Goal: Task Accomplishment & Management: Manage account settings

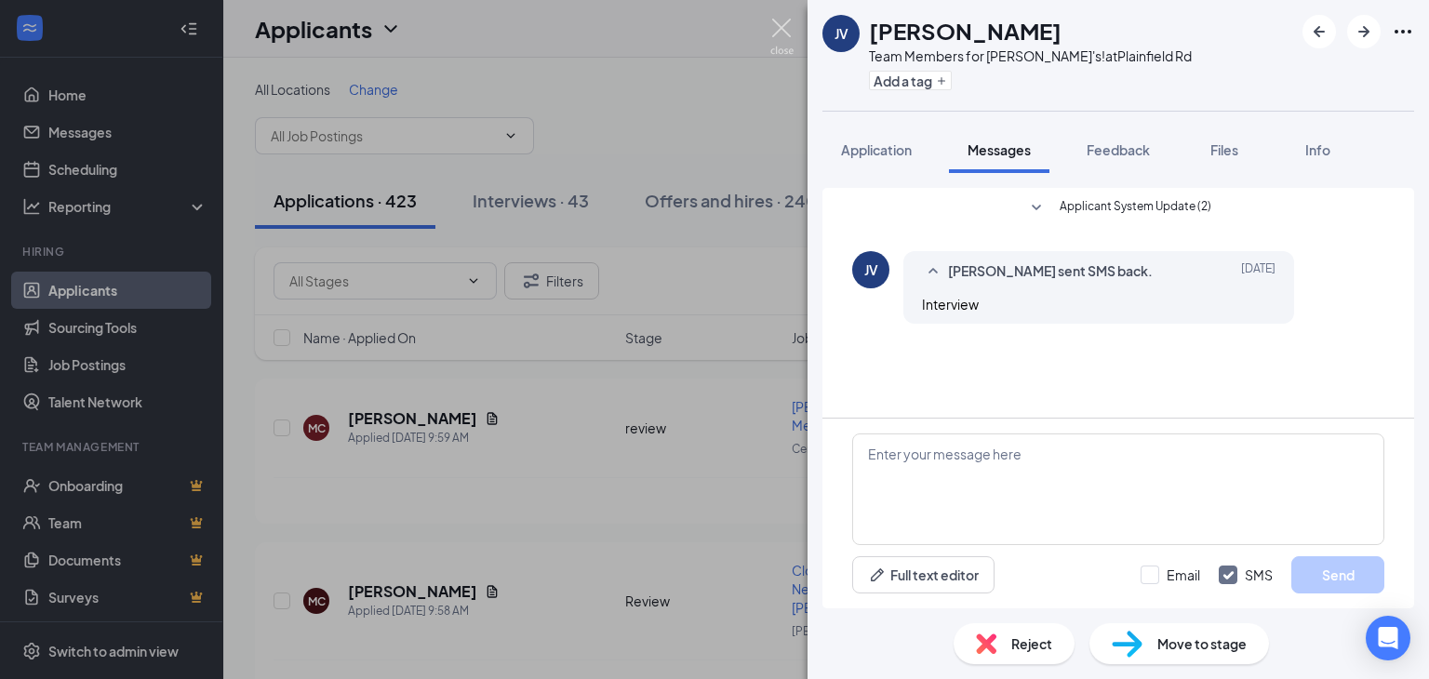
click at [783, 19] on img at bounding box center [781, 37] width 23 height 36
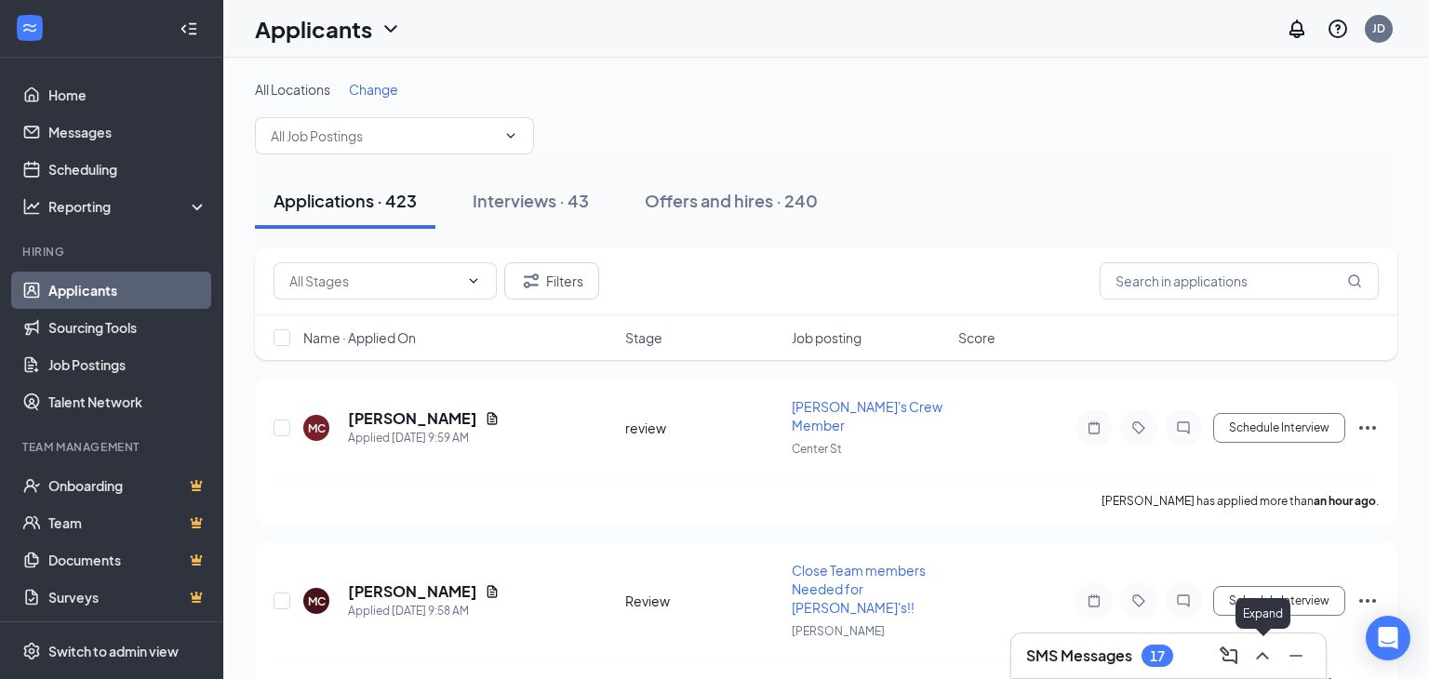
click at [1261, 654] on icon "ChevronUp" at bounding box center [1262, 656] width 22 height 22
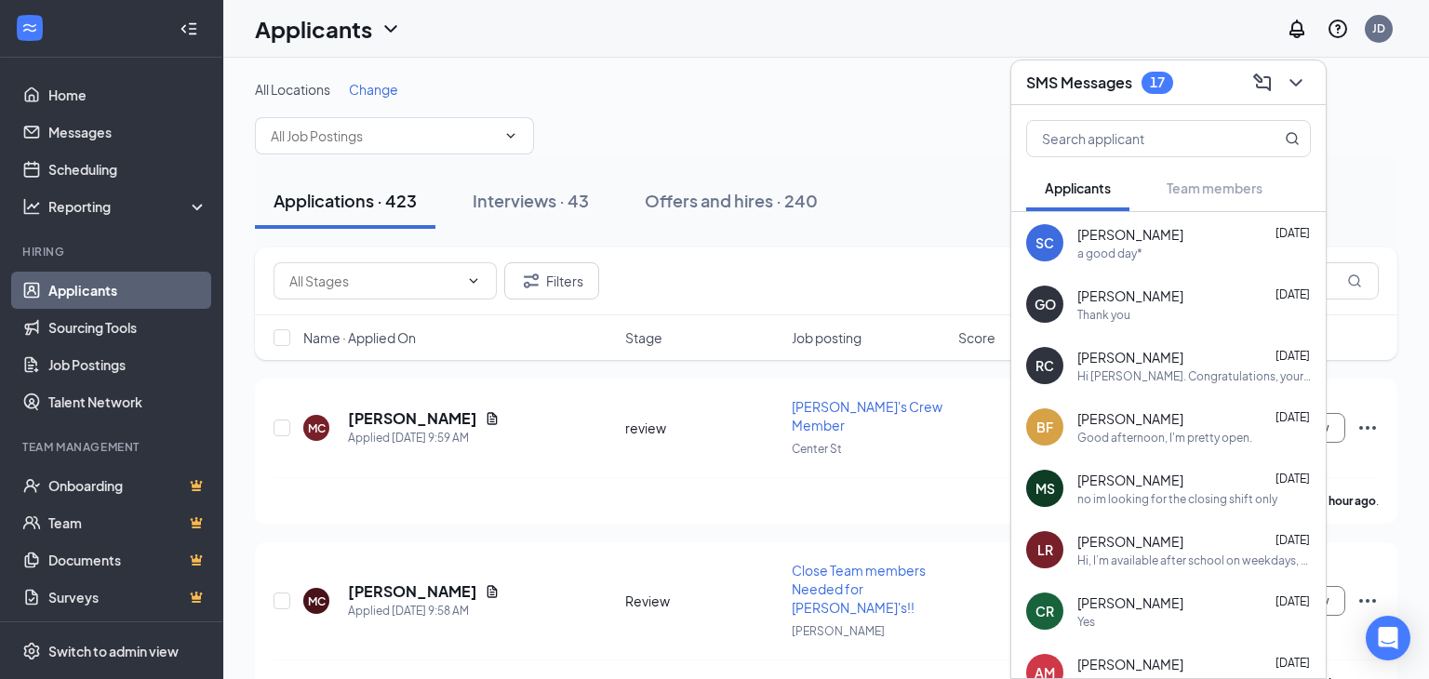
click at [1138, 289] on span "[PERSON_NAME]" at bounding box center [1130, 296] width 106 height 19
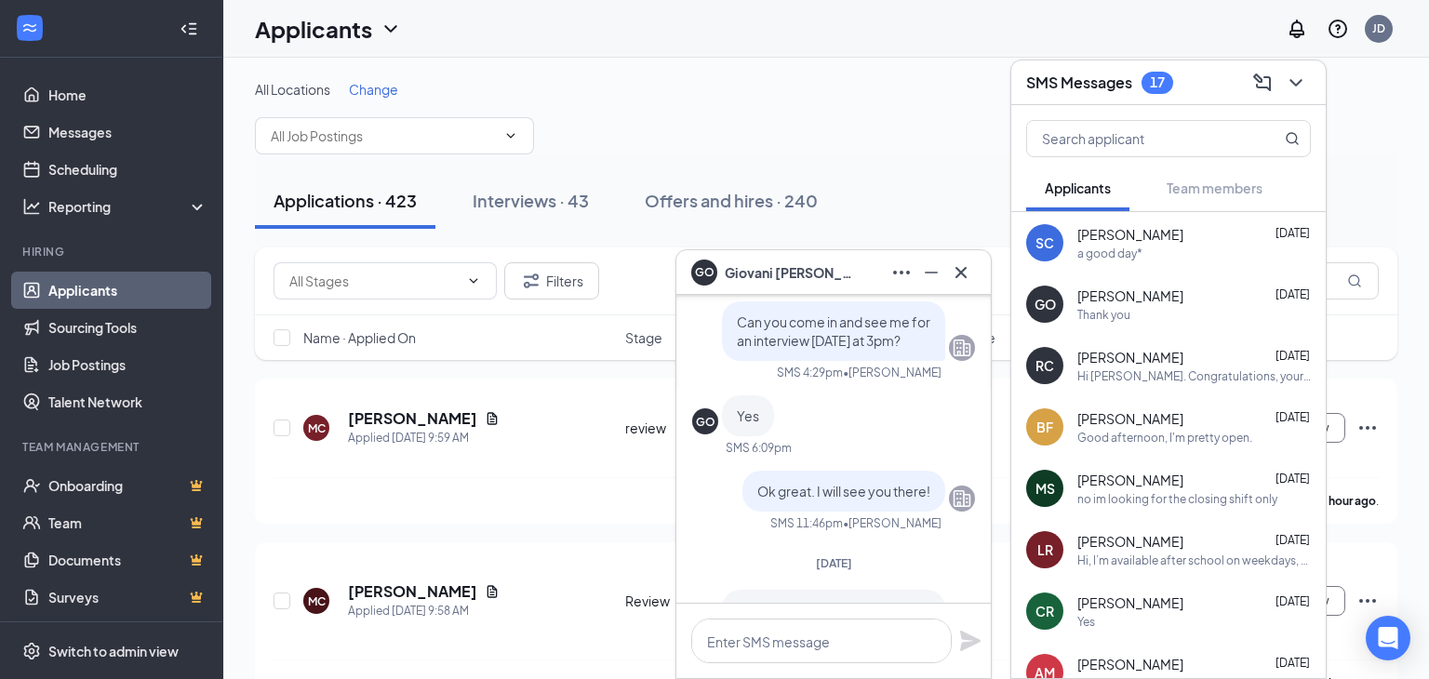
scroll to position [-289, 0]
click at [1188, 239] on div "[PERSON_NAME] [DATE]" at bounding box center [1194, 234] width 234 height 19
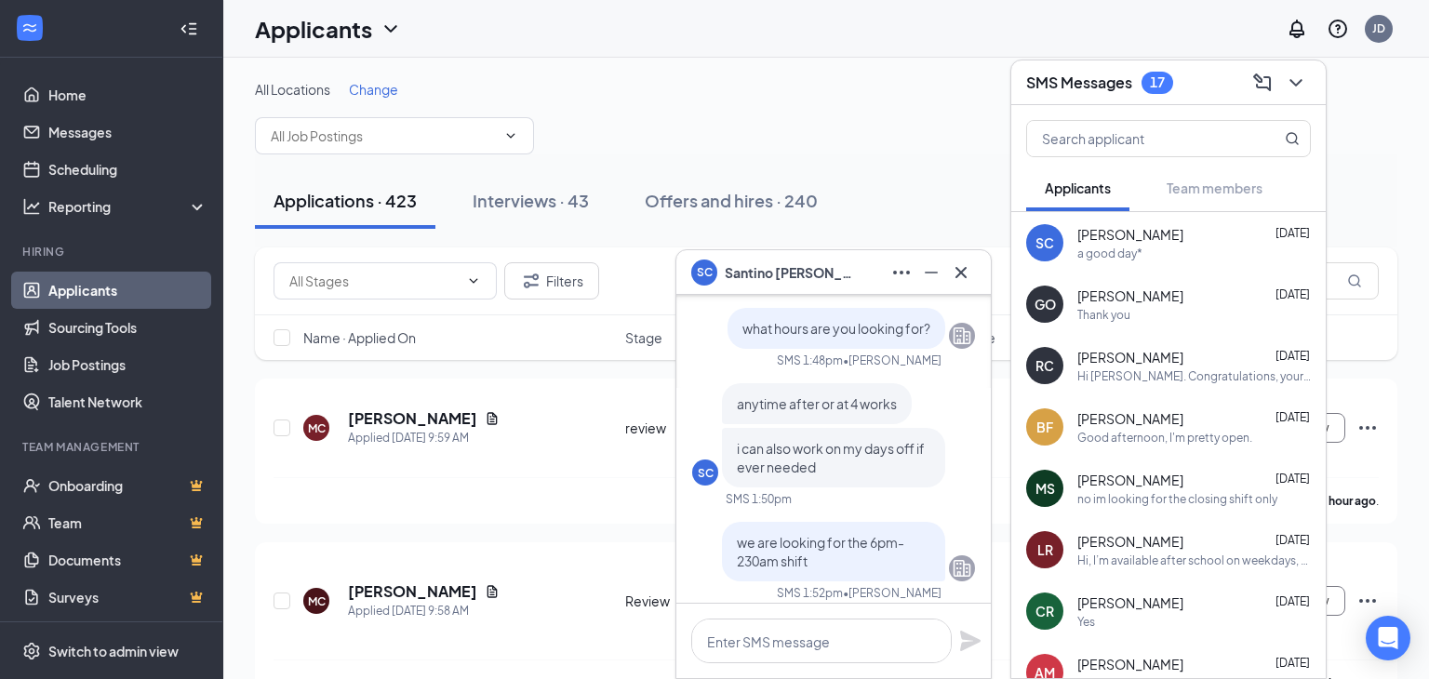
scroll to position [-191, 0]
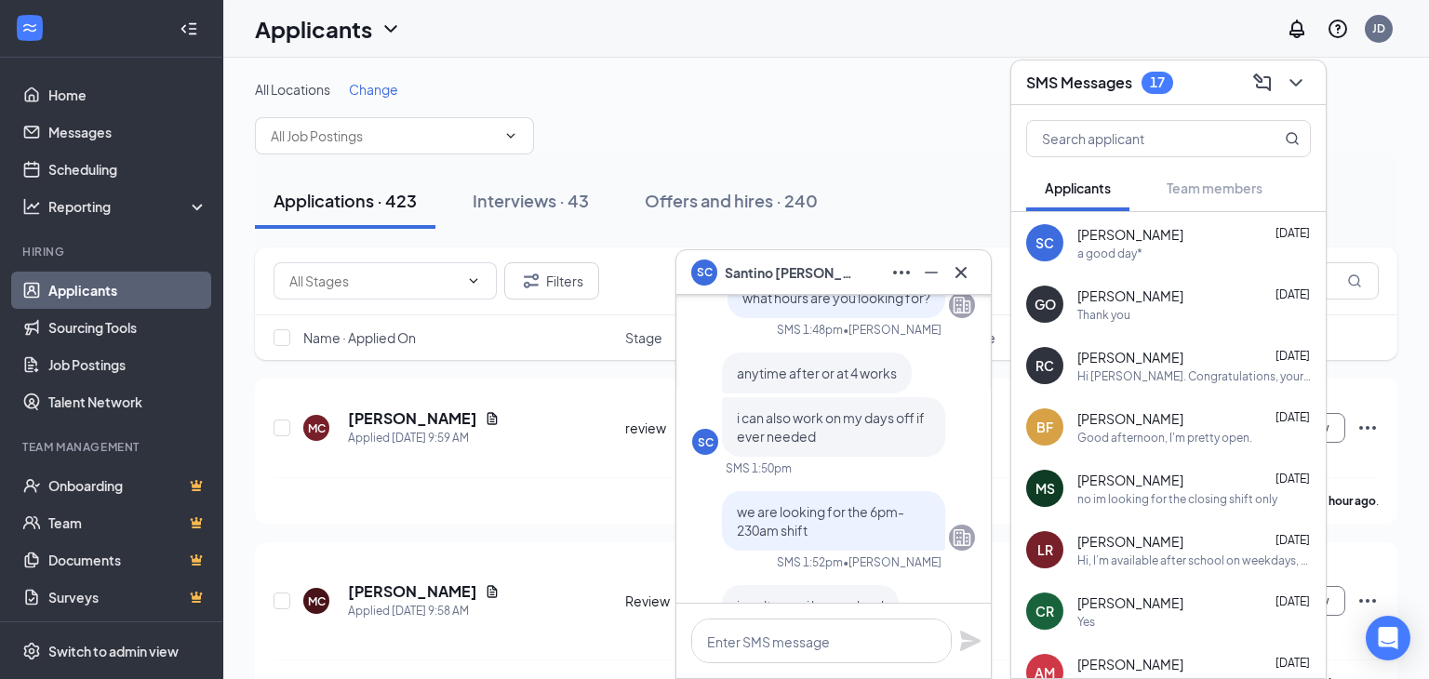
click at [1184, 365] on div "[PERSON_NAME] [DATE]" at bounding box center [1194, 357] width 234 height 19
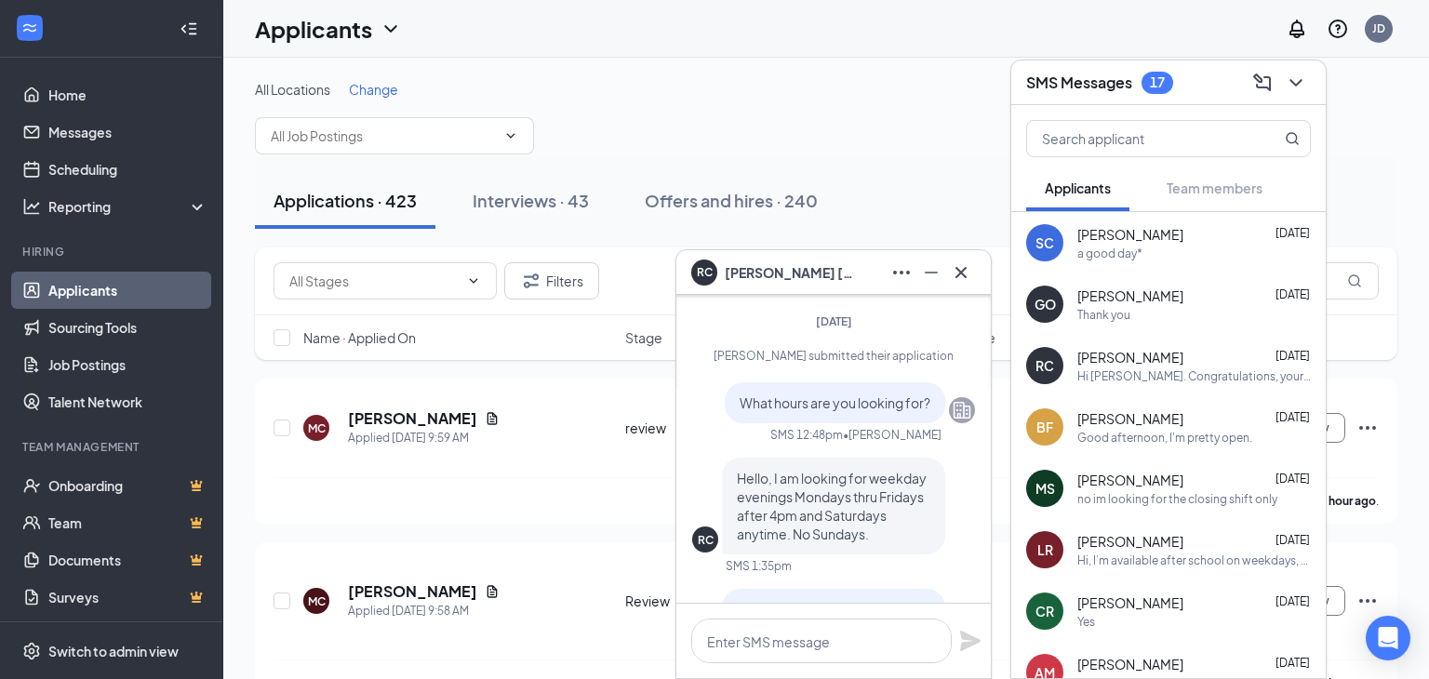
scroll to position [-367, 0]
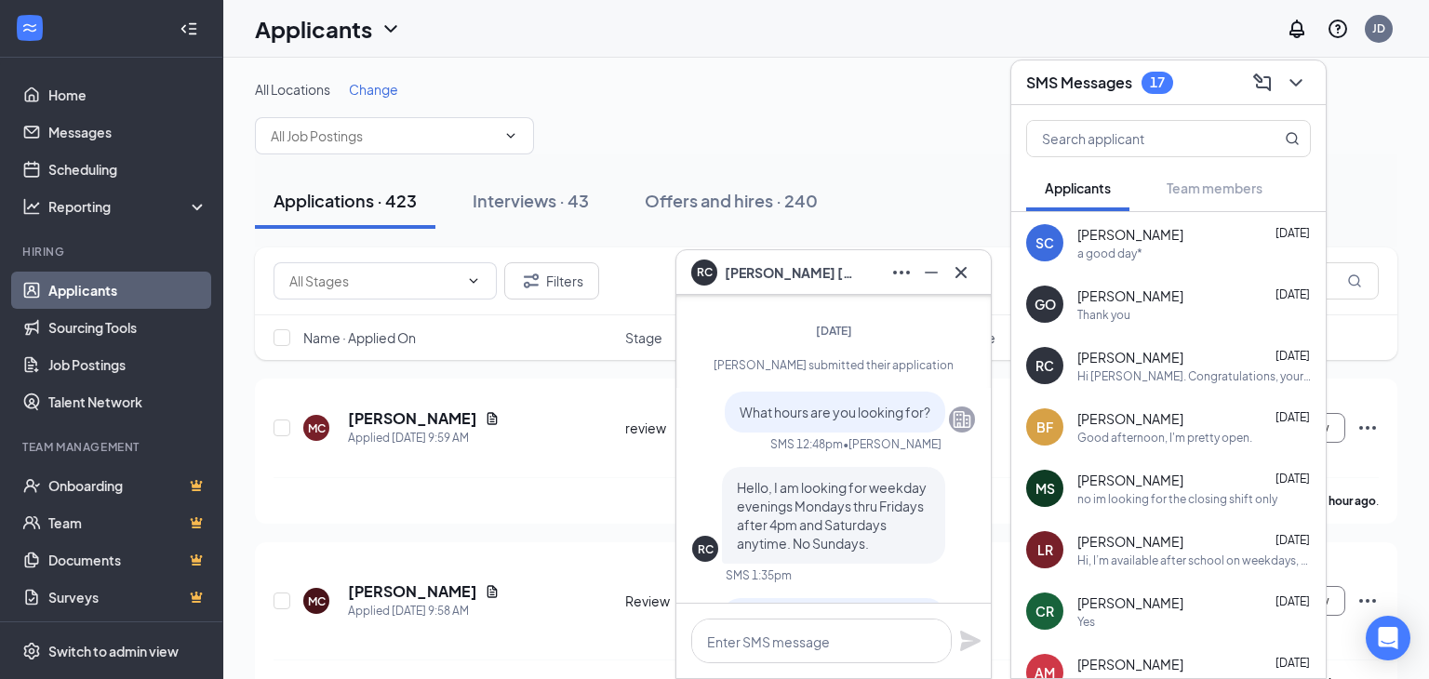
click at [1142, 495] on div "no im looking for the closing shift only" at bounding box center [1177, 499] width 200 height 16
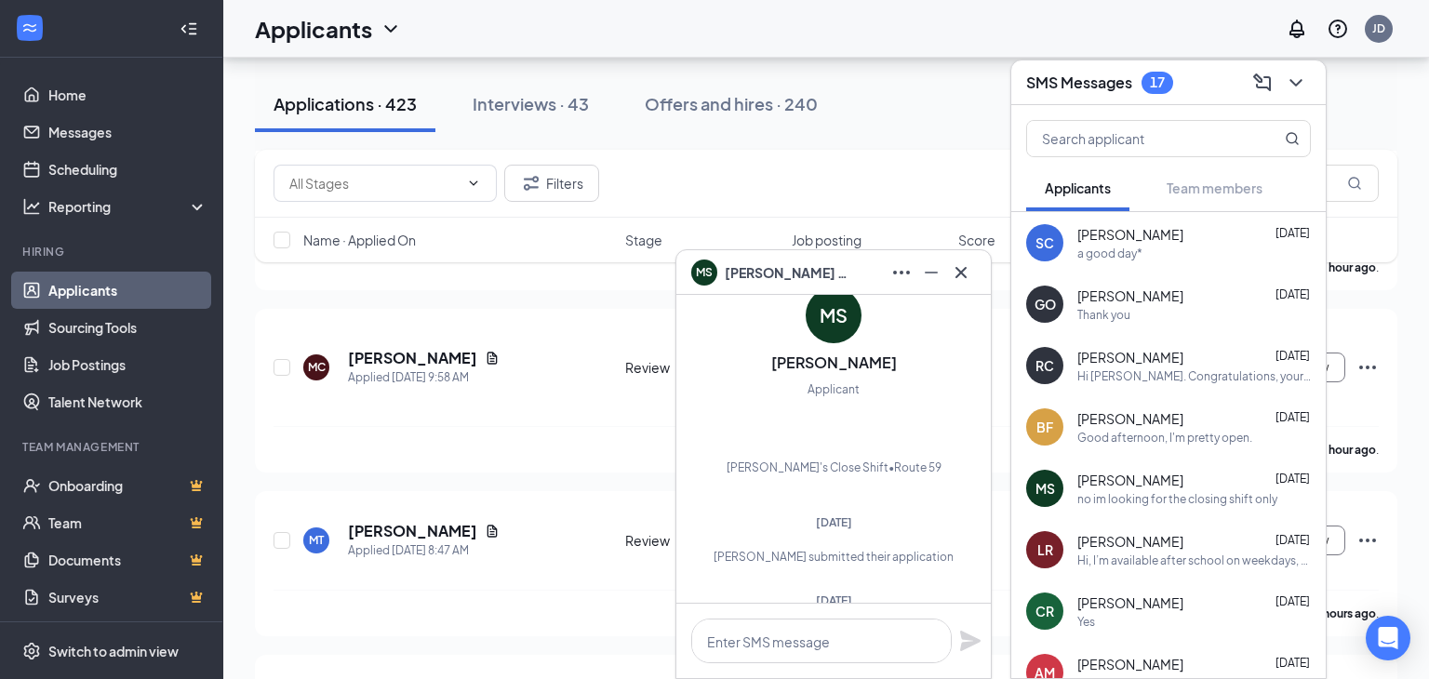
scroll to position [-335, 0]
click at [958, 273] on icon "Cross" at bounding box center [961, 272] width 22 height 22
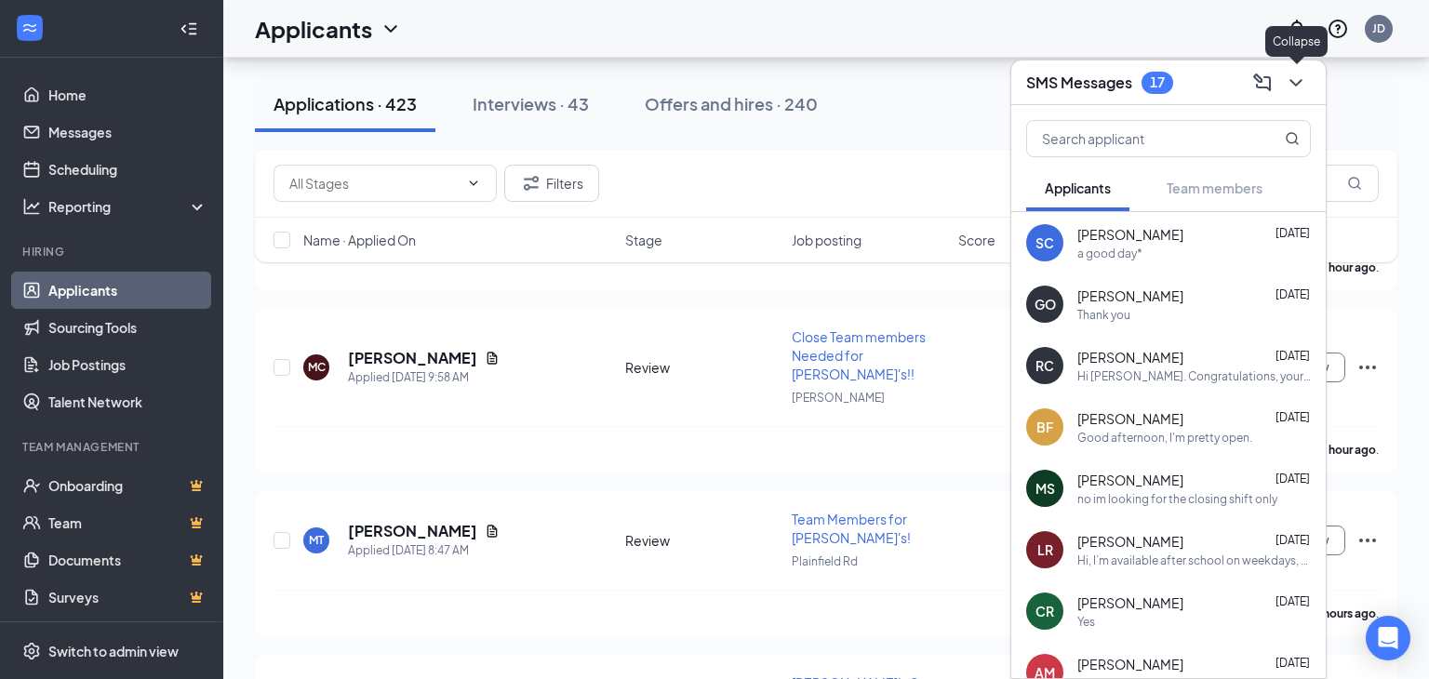
click at [1298, 86] on icon "ChevronDown" at bounding box center [1296, 83] width 22 height 22
